Goal: Book appointment/travel/reservation

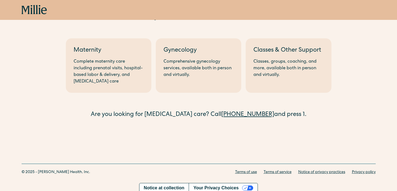
scroll to position [41, 0]
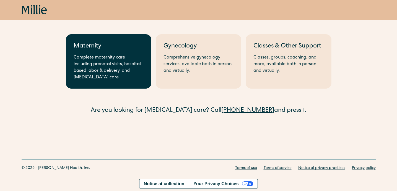
click at [125, 67] on div "Complete maternity care including prenatal visits, hospital-based labor & deliv…" at bounding box center [109, 68] width 70 height 27
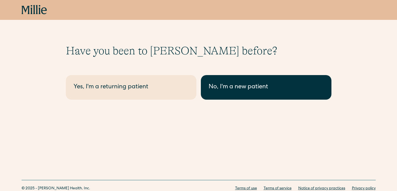
click at [256, 87] on div "No, I'm a new patient" at bounding box center [266, 87] width 115 height 9
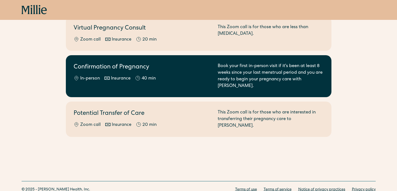
scroll to position [124, 0]
